Goal: Task Accomplishment & Management: Manage account settings

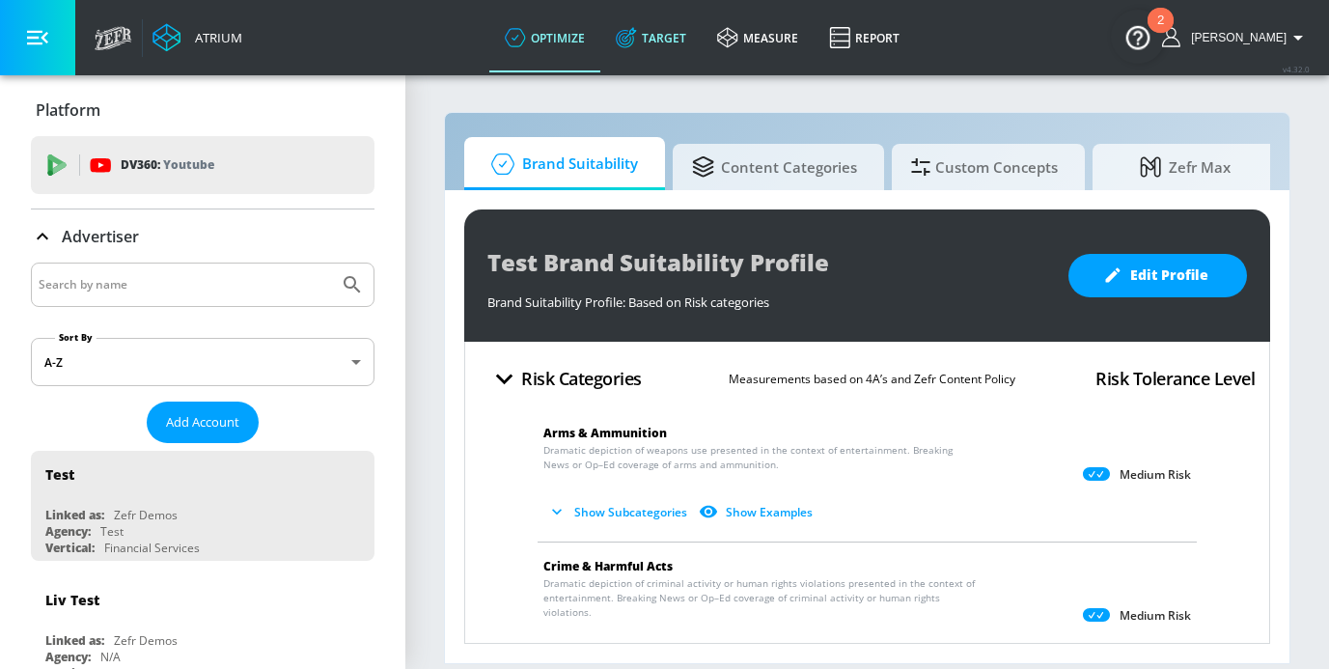
click at [702, 39] on link "Target" at bounding box center [650, 37] width 101 height 69
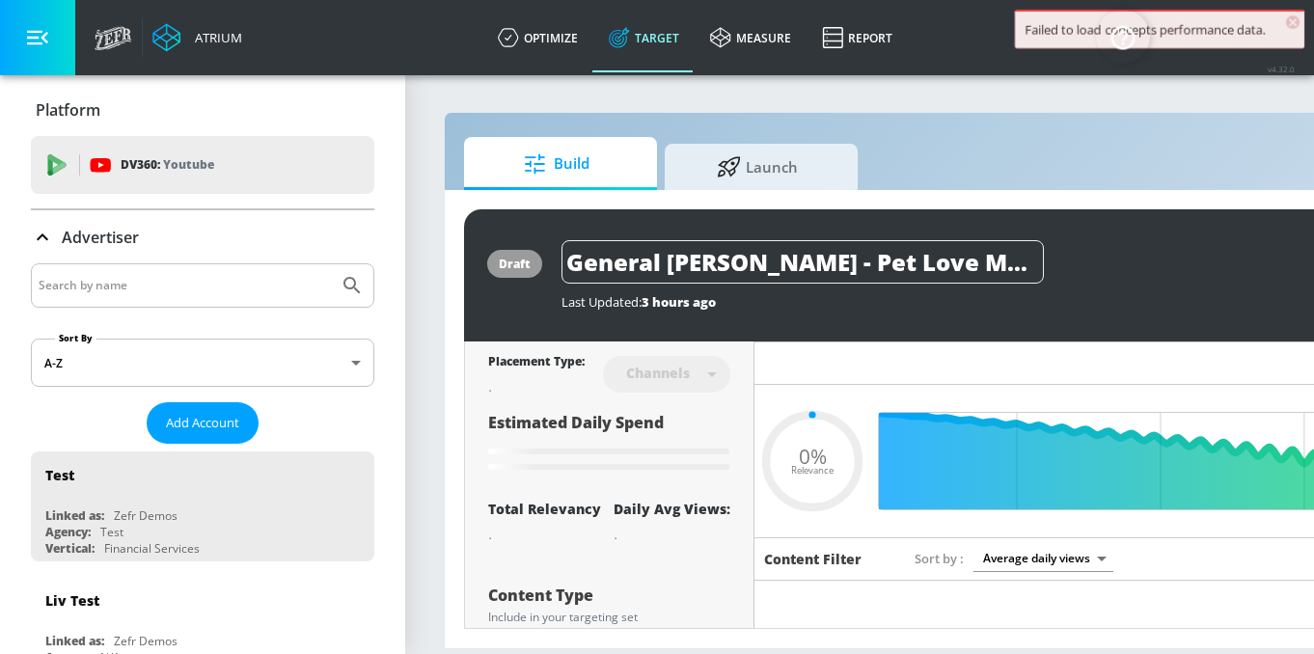
type input "0.05"
click at [236, 276] on input "Search by name" at bounding box center [185, 285] width 292 height 25
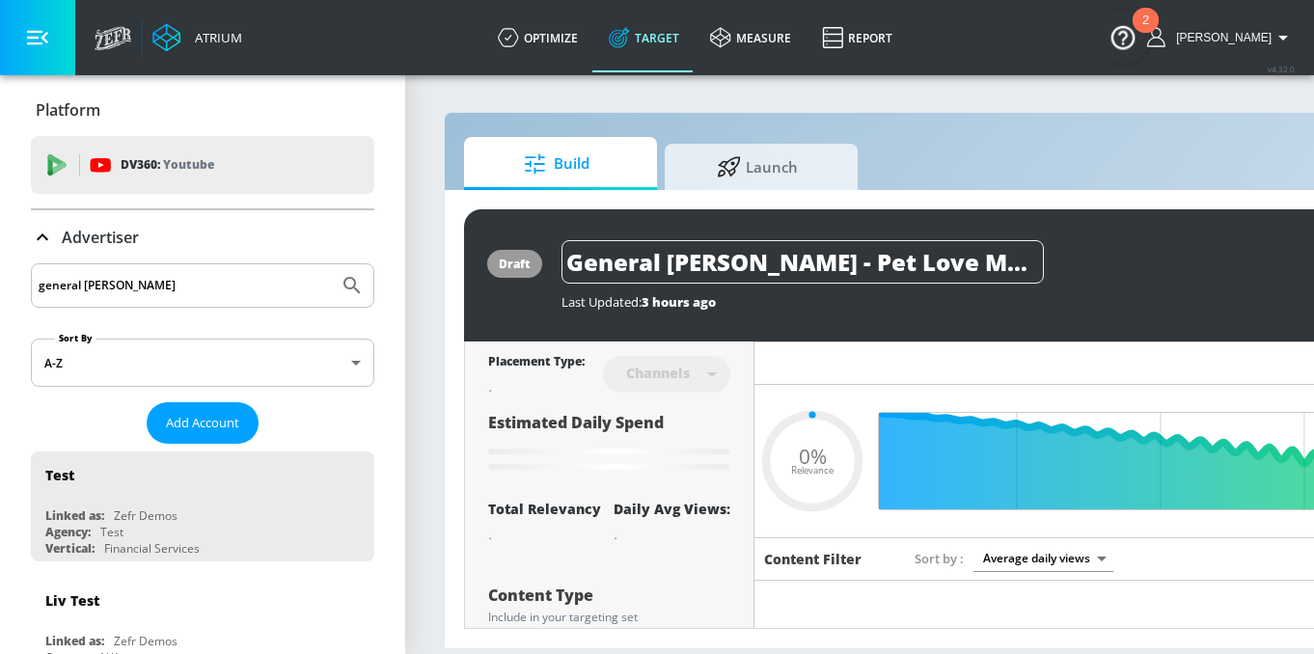
type input "general mills"
click at [331, 264] on button "Submit Search" at bounding box center [352, 285] width 42 height 42
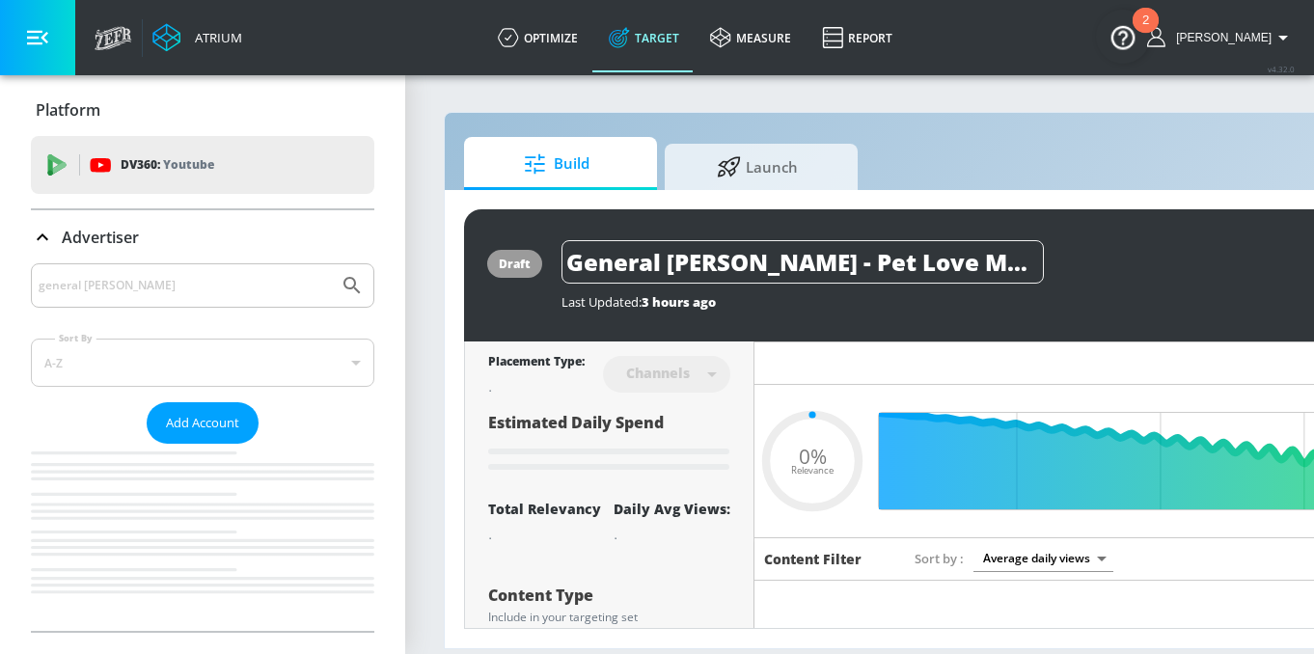
type input "0.05"
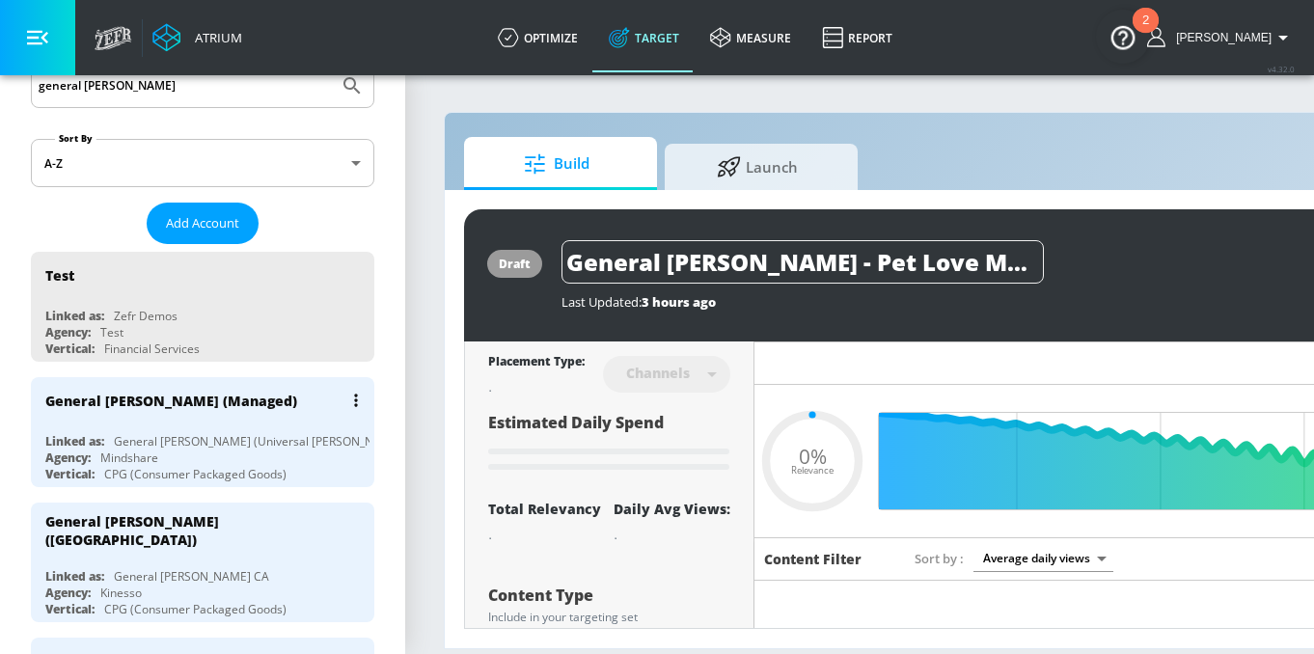
scroll to position [264, 0]
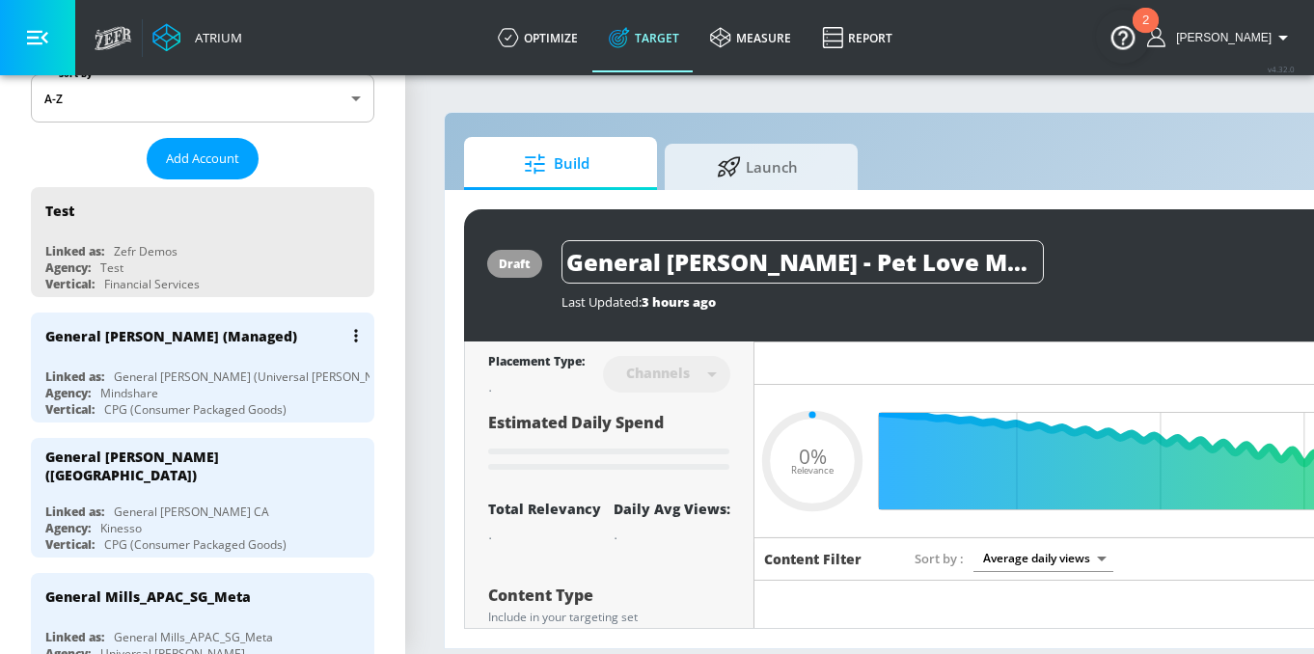
click at [204, 372] on div "General [PERSON_NAME] (Universal [PERSON_NAME])" at bounding box center [260, 377] width 292 height 16
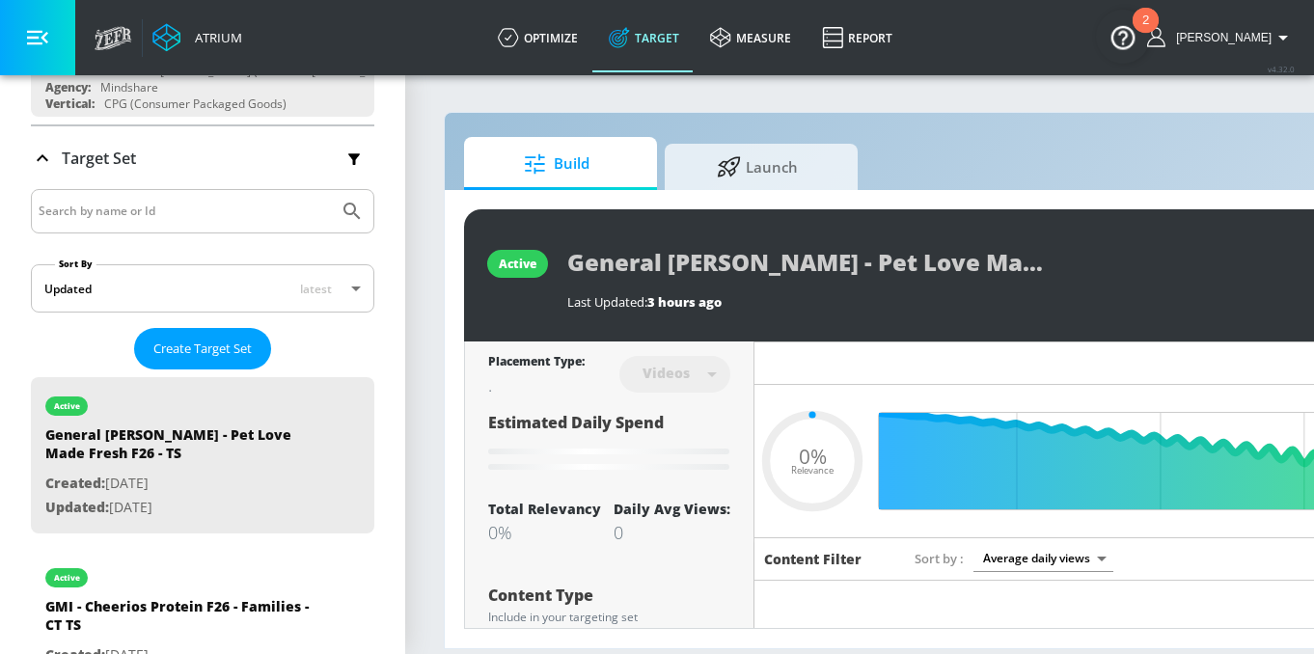
type input "0.05"
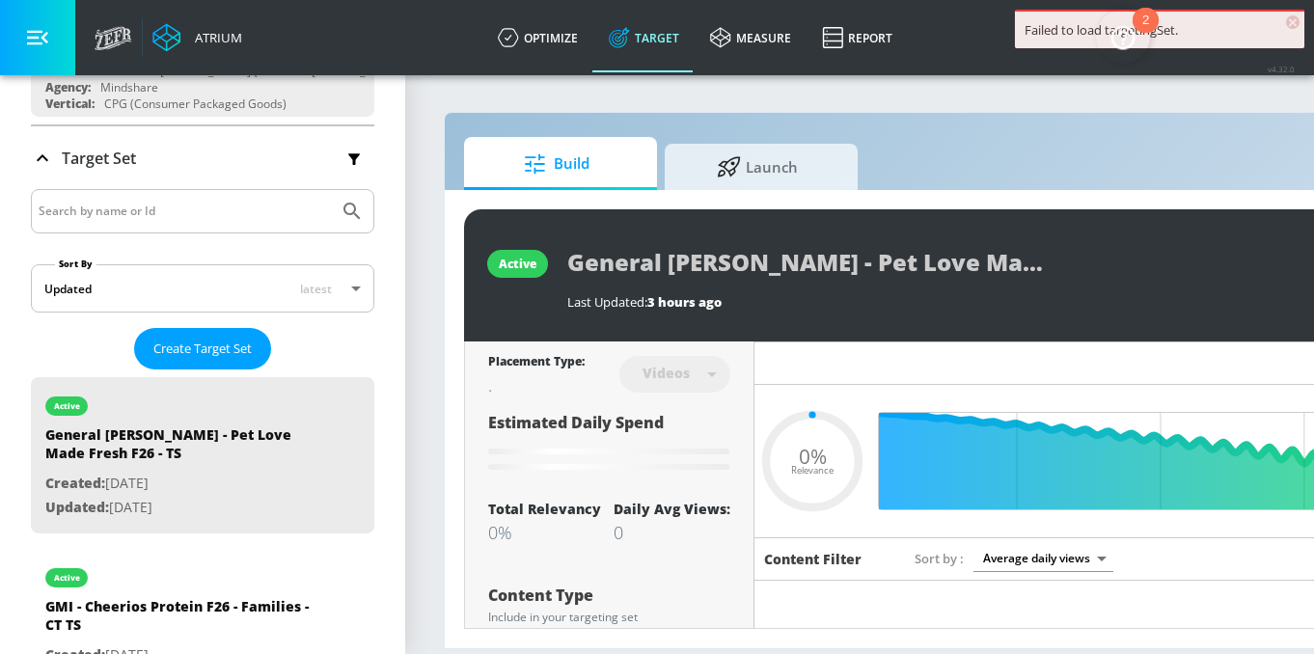
click at [185, 208] on input "Search by name or Id" at bounding box center [185, 211] width 292 height 25
paste input "GMI - Pillsbury Hispanic F26 - Moment Maximizer Families - TS"
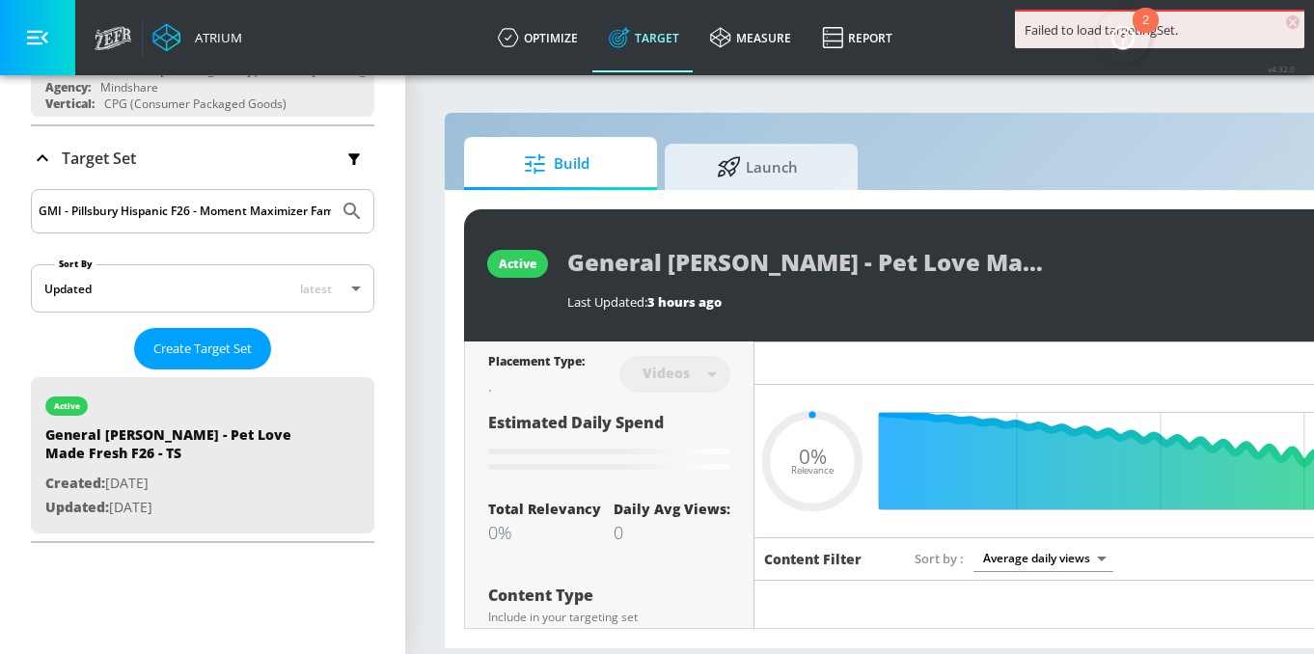
scroll to position [0, 69]
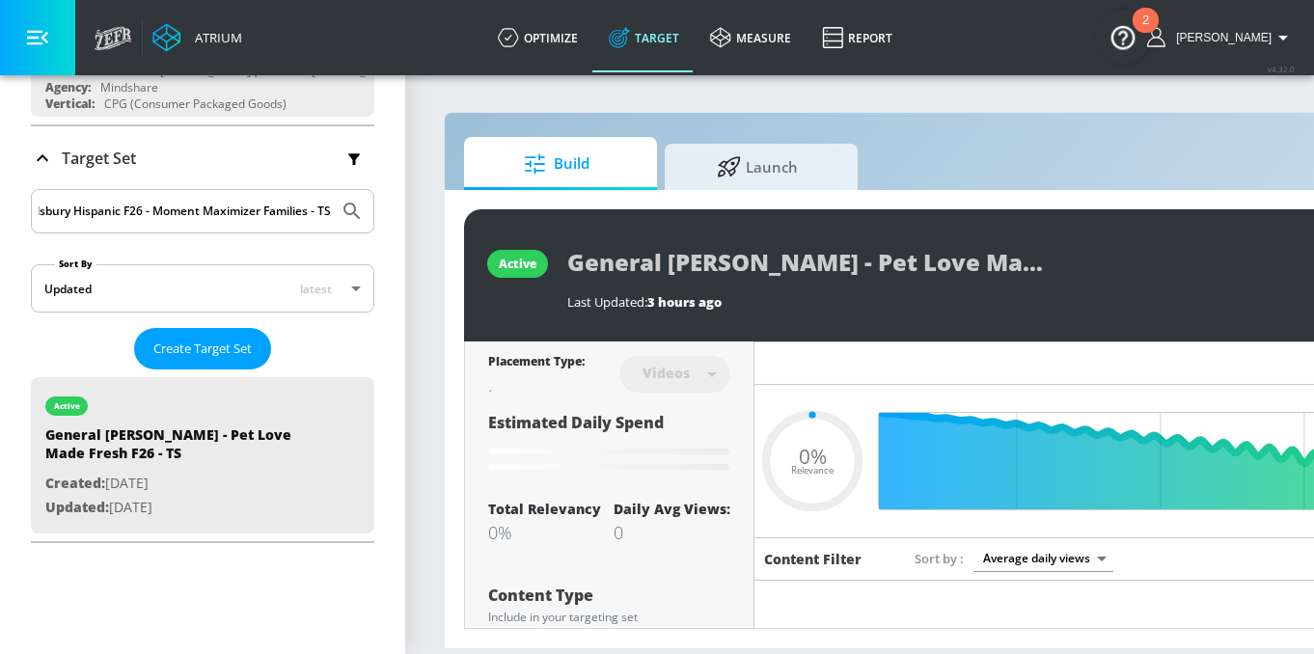
click at [331, 190] on button "Submit Search" at bounding box center [352, 211] width 42 height 42
click at [222, 209] on input "GMI - Pillsbury Hispanic F26 - Moment Maximizer Families - TS" at bounding box center [185, 211] width 292 height 25
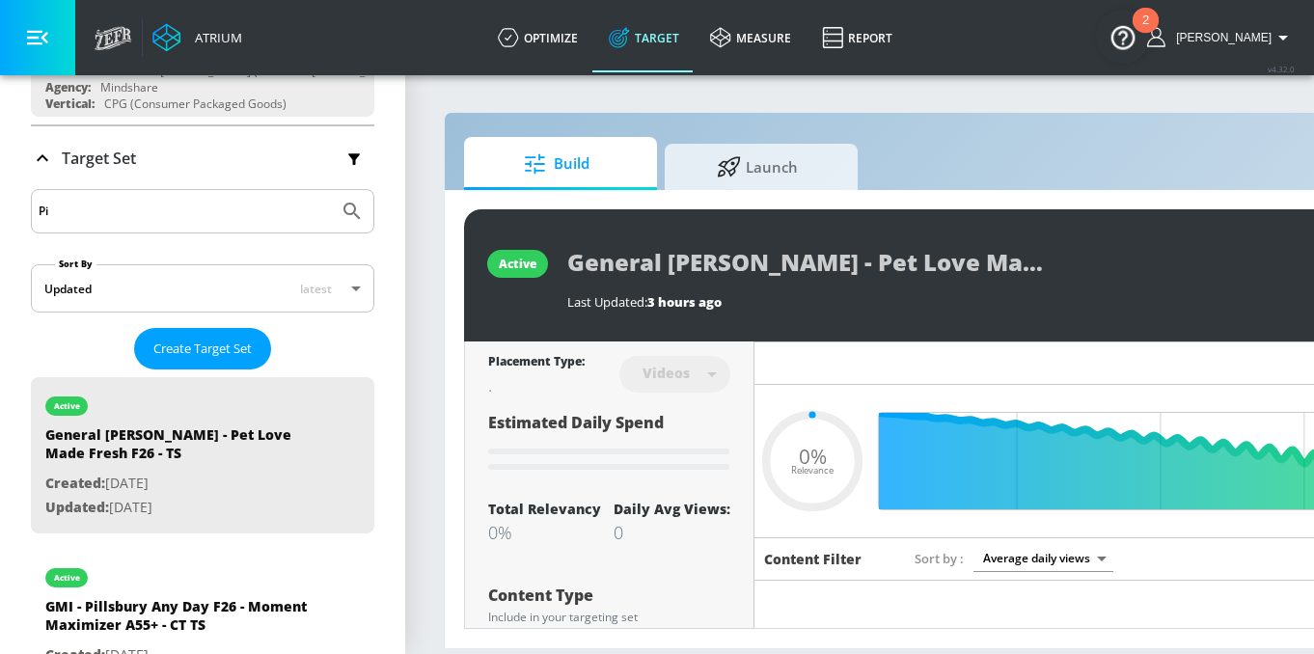
scroll to position [0, 0]
type input "Pillsbury"
click at [331, 190] on button "Submit Search" at bounding box center [352, 211] width 42 height 42
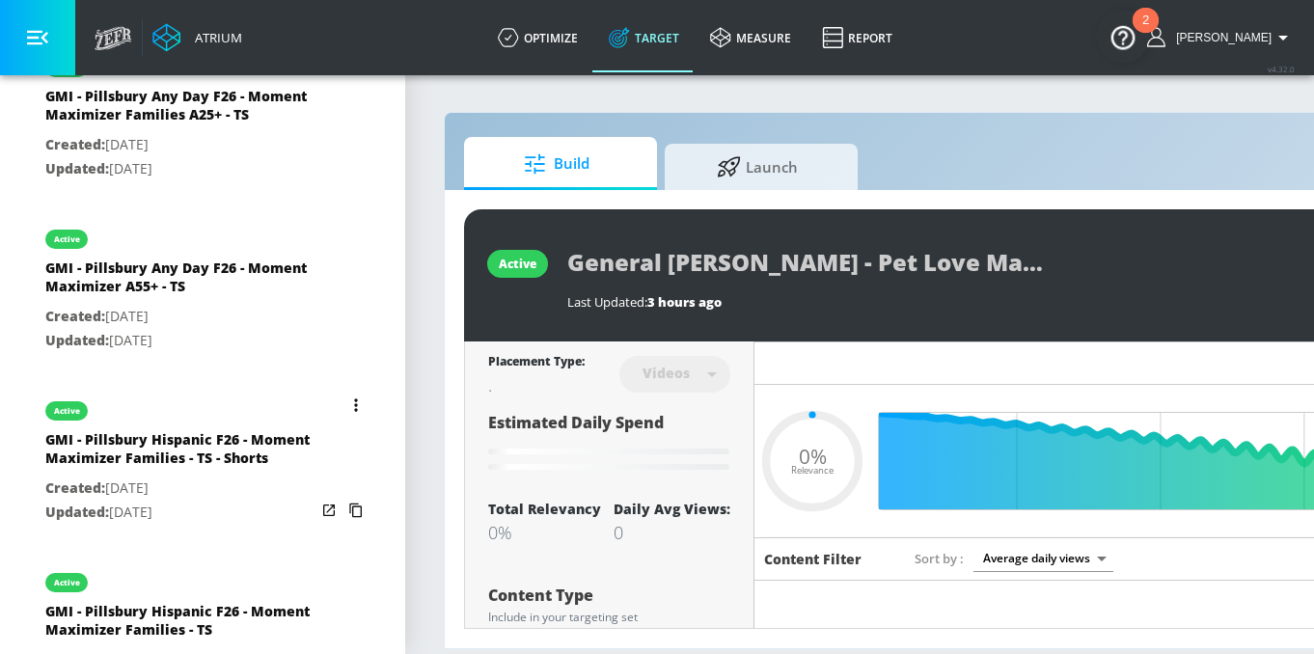
scroll to position [1296, 0]
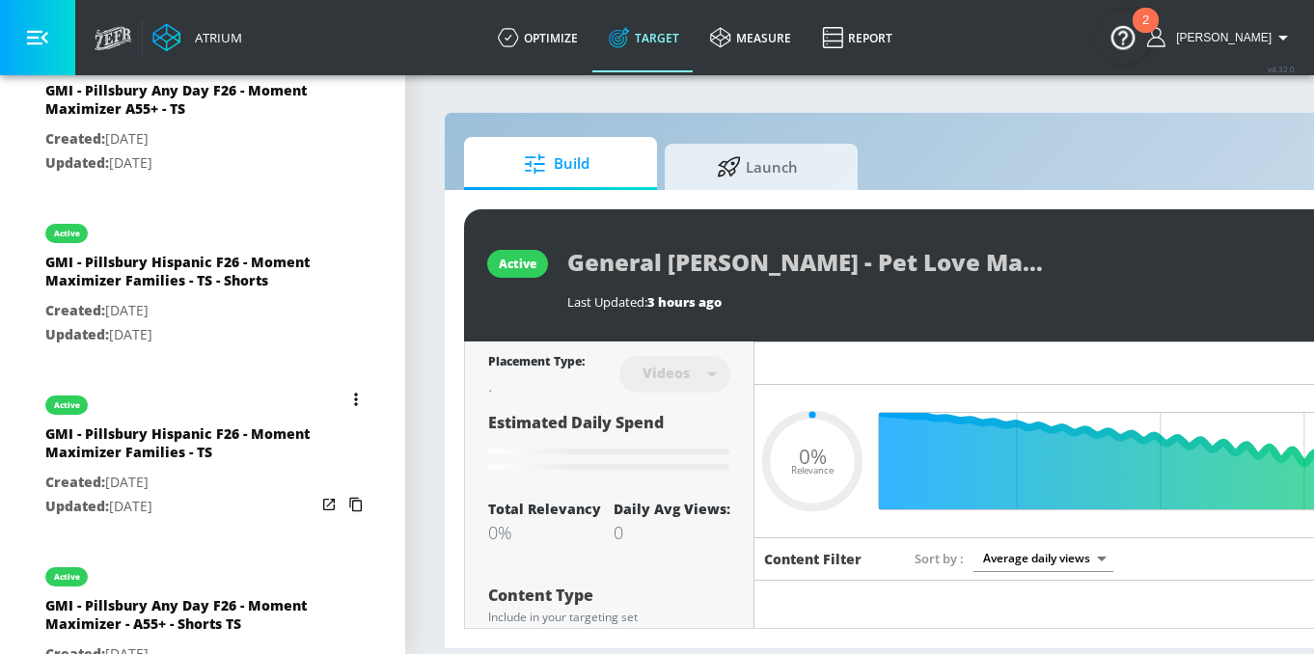
click at [218, 425] on div "active" at bounding box center [180, 400] width 270 height 48
type input "GMI - Pillsbury Hispanic F26 - Moment Maximizer Families - TS"
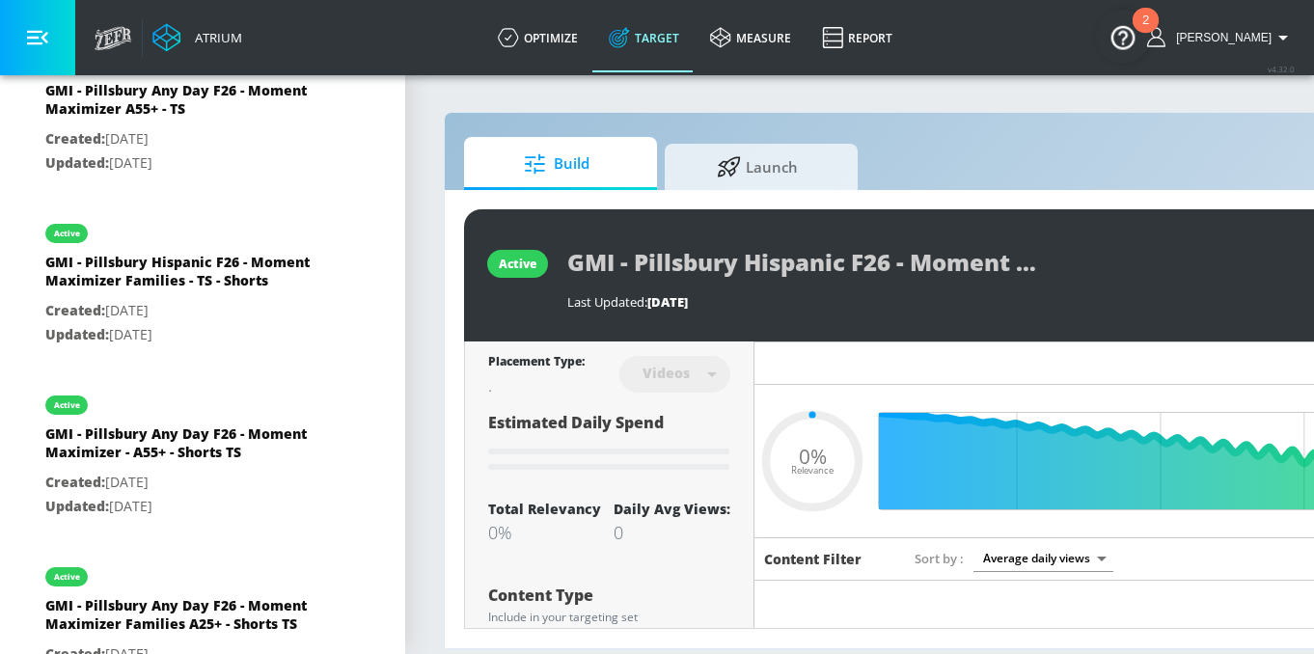
scroll to position [0, 325]
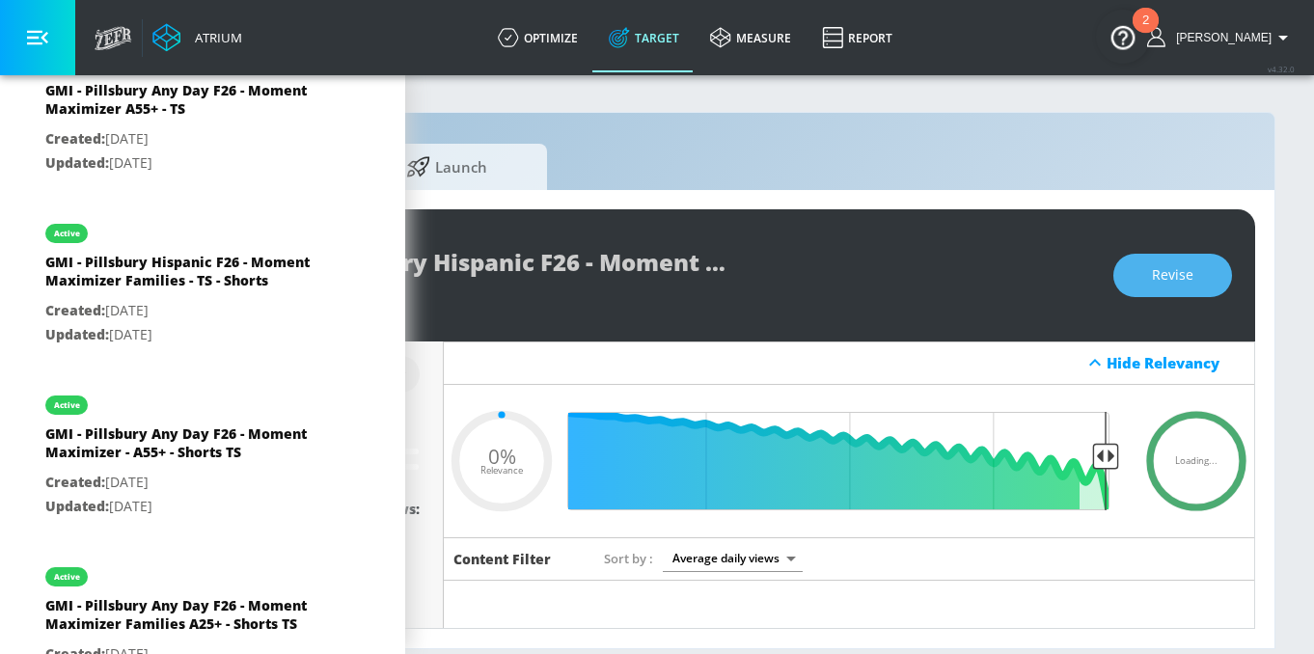
click at [1182, 282] on span "Revise" at bounding box center [1172, 275] width 41 height 24
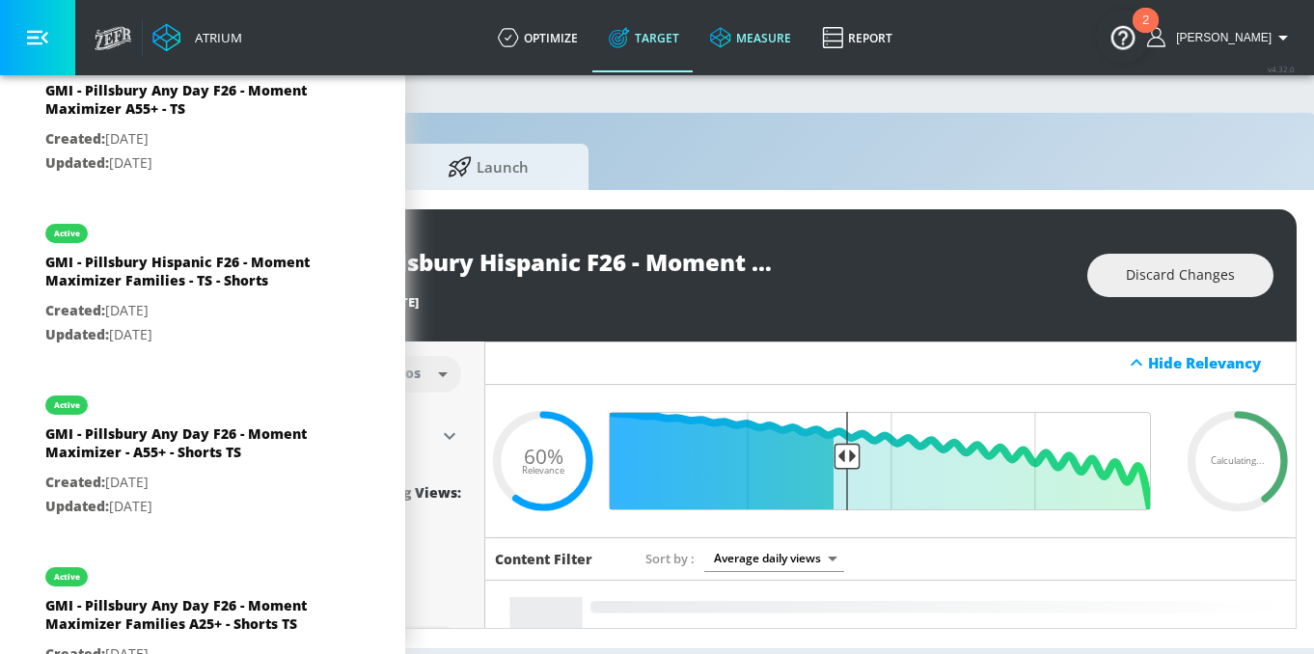
scroll to position [0, 270]
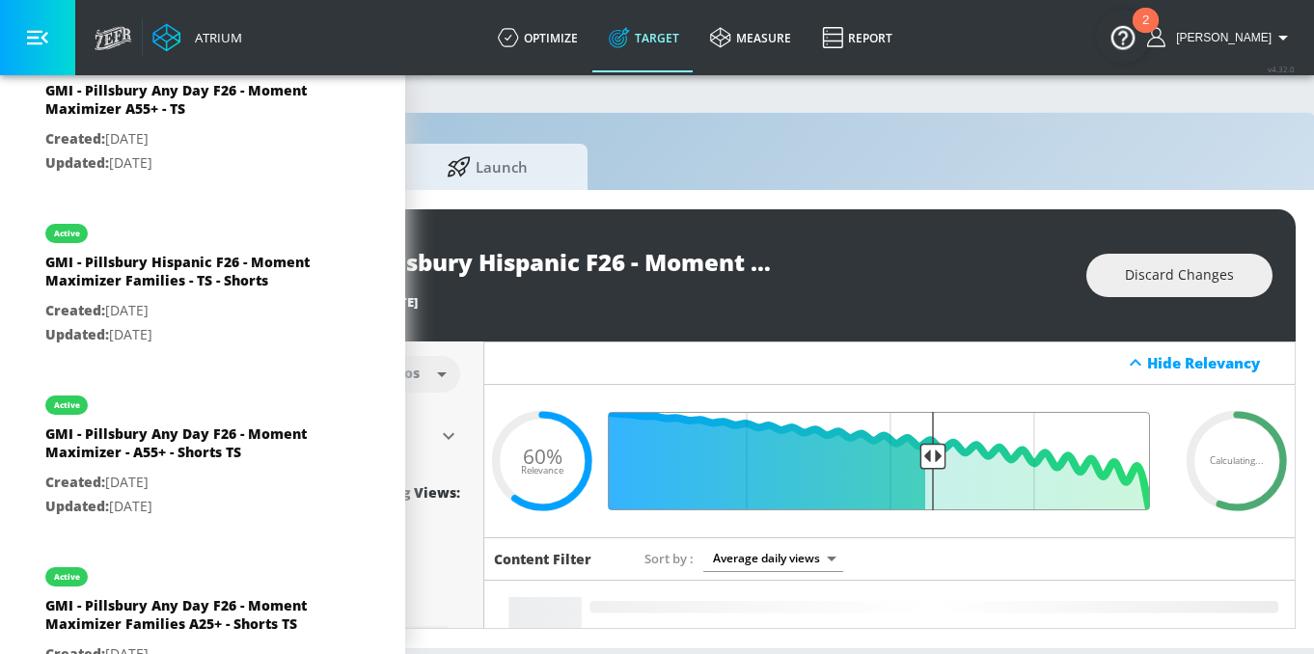
drag, startPoint x: 844, startPoint y: 449, endPoint x: 930, endPoint y: 446, distance: 85.9
click at [930, 446] on input "Final Threshold" at bounding box center [890, 461] width 540 height 98
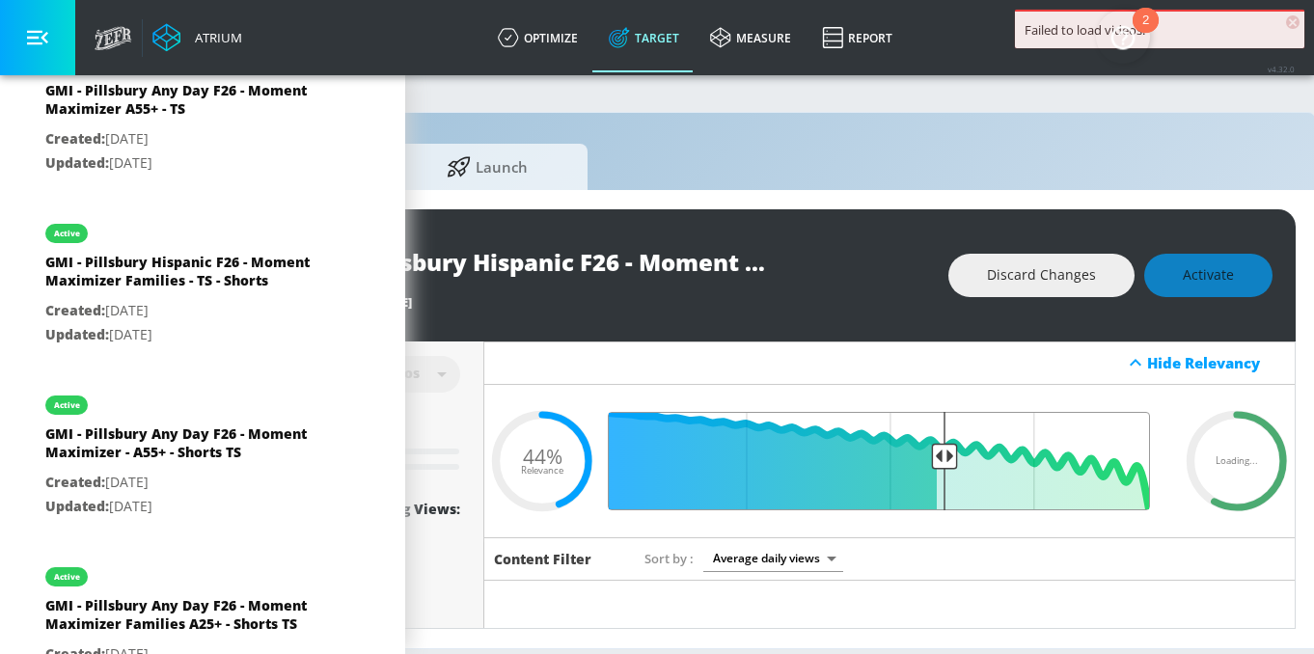
click at [942, 456] on input "Final Threshold" at bounding box center [890, 461] width 540 height 98
drag, startPoint x: 942, startPoint y: 456, endPoint x: 924, endPoint y: 456, distance: 18.4
click at [924, 456] on input "Final Threshold" at bounding box center [890, 461] width 540 height 98
drag, startPoint x: 925, startPoint y: 455, endPoint x: 946, endPoint y: 455, distance: 21.2
click at [946, 455] on input "Final Threshold" at bounding box center [890, 461] width 540 height 98
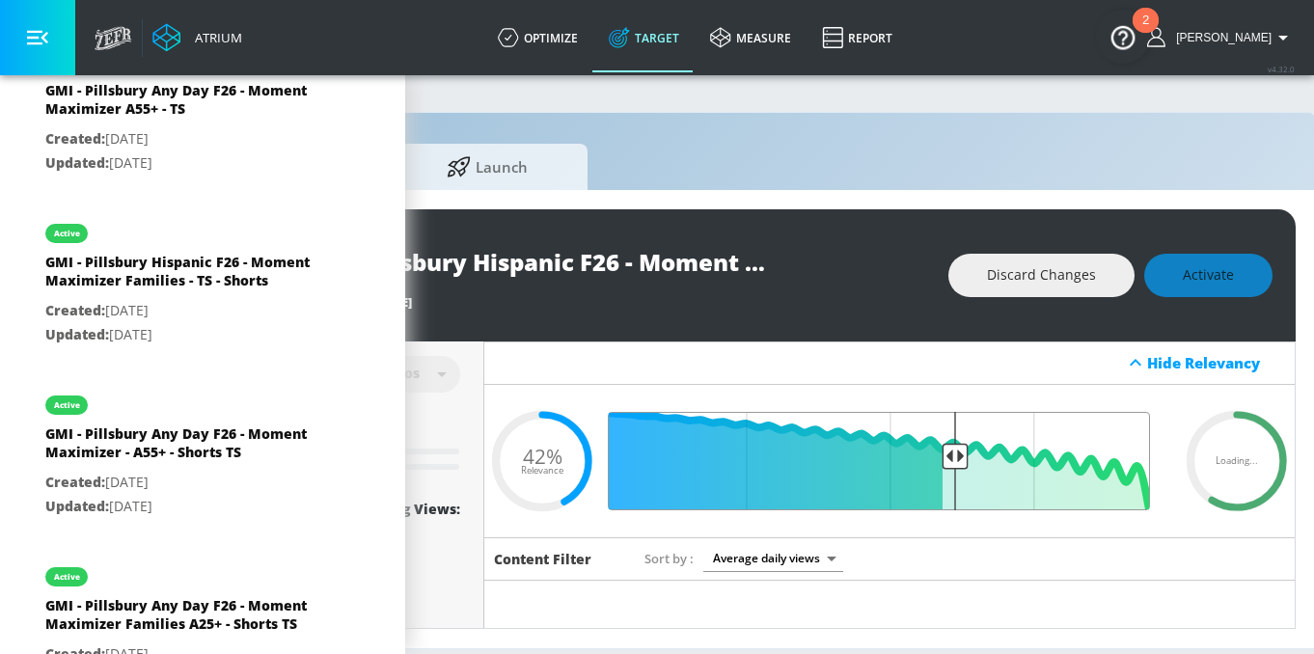
drag, startPoint x: 946, startPoint y: 455, endPoint x: 956, endPoint y: 453, distance: 10.8
type input "0.4"
click at [956, 453] on input "Final Threshold" at bounding box center [890, 461] width 540 height 98
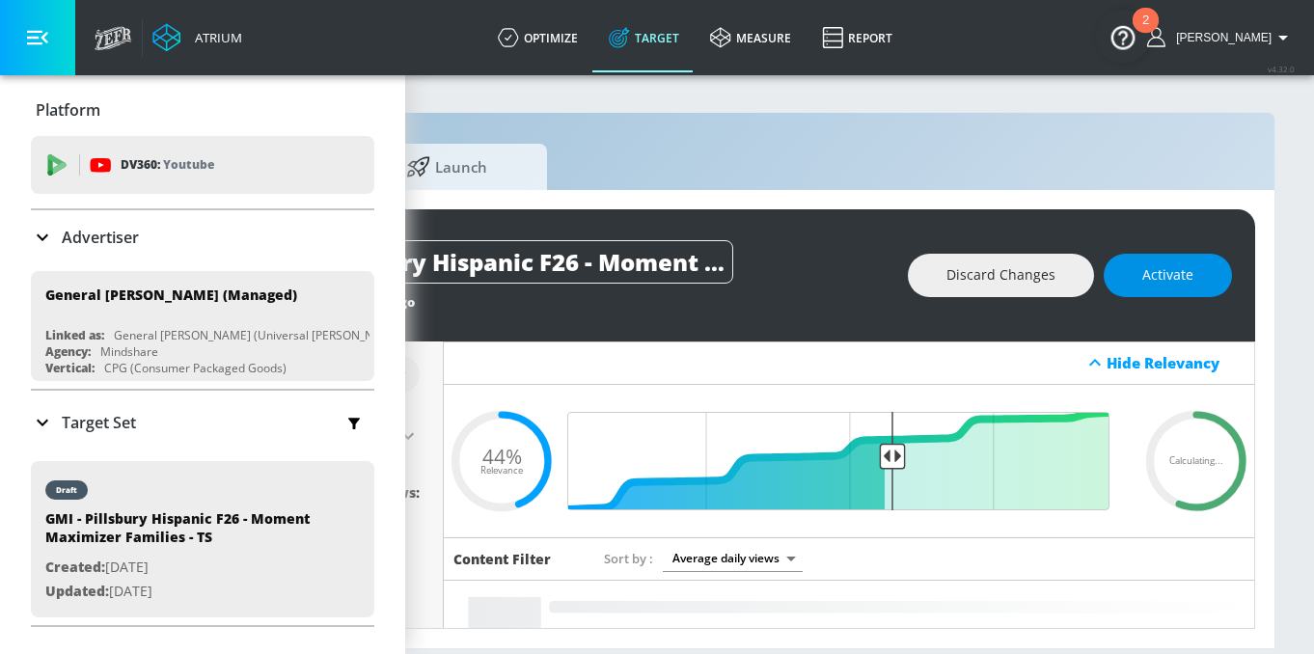
click at [1157, 273] on span "Activate" at bounding box center [1168, 275] width 51 height 24
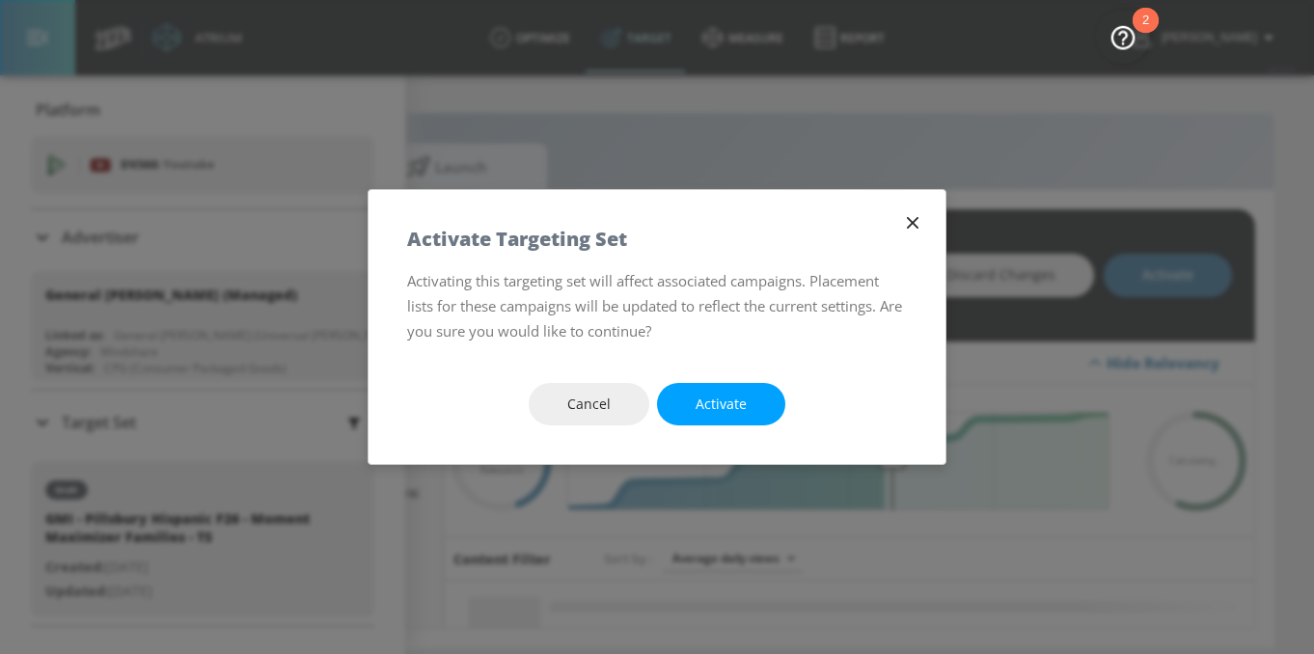
scroll to position [0, 311]
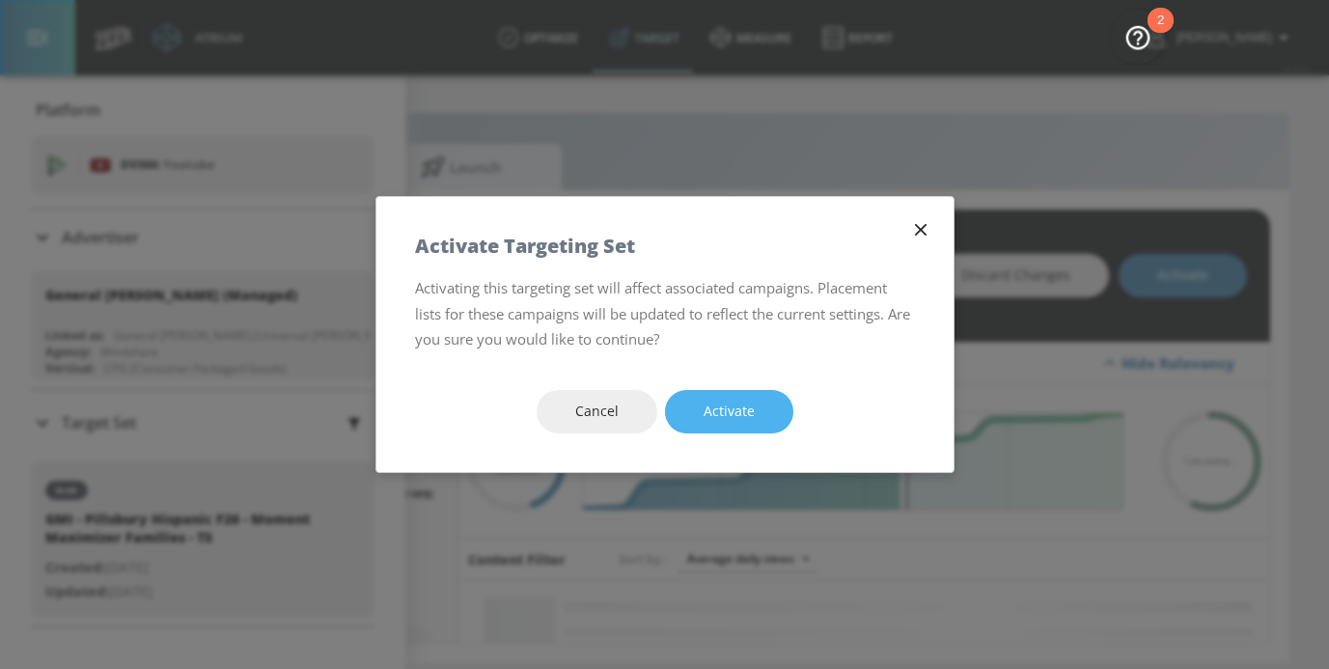
click at [758, 395] on button "Activate" at bounding box center [729, 411] width 128 height 43
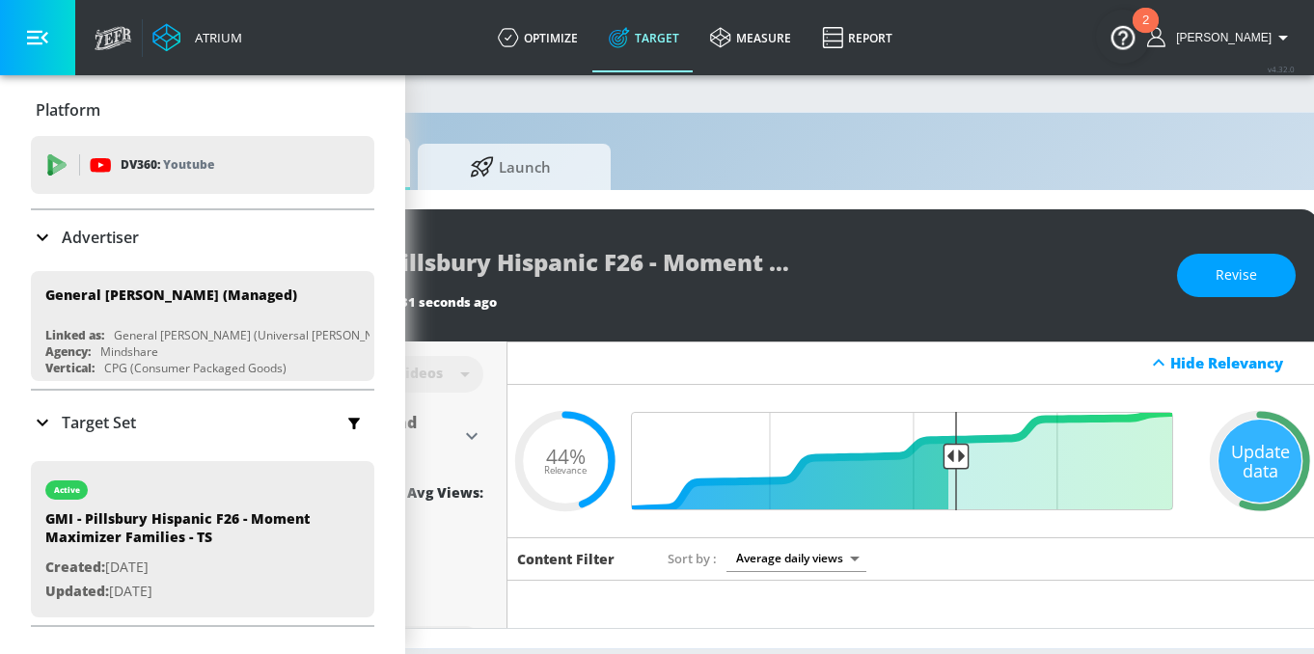
scroll to position [0, 0]
